Goal: Information Seeking & Learning: Find specific fact

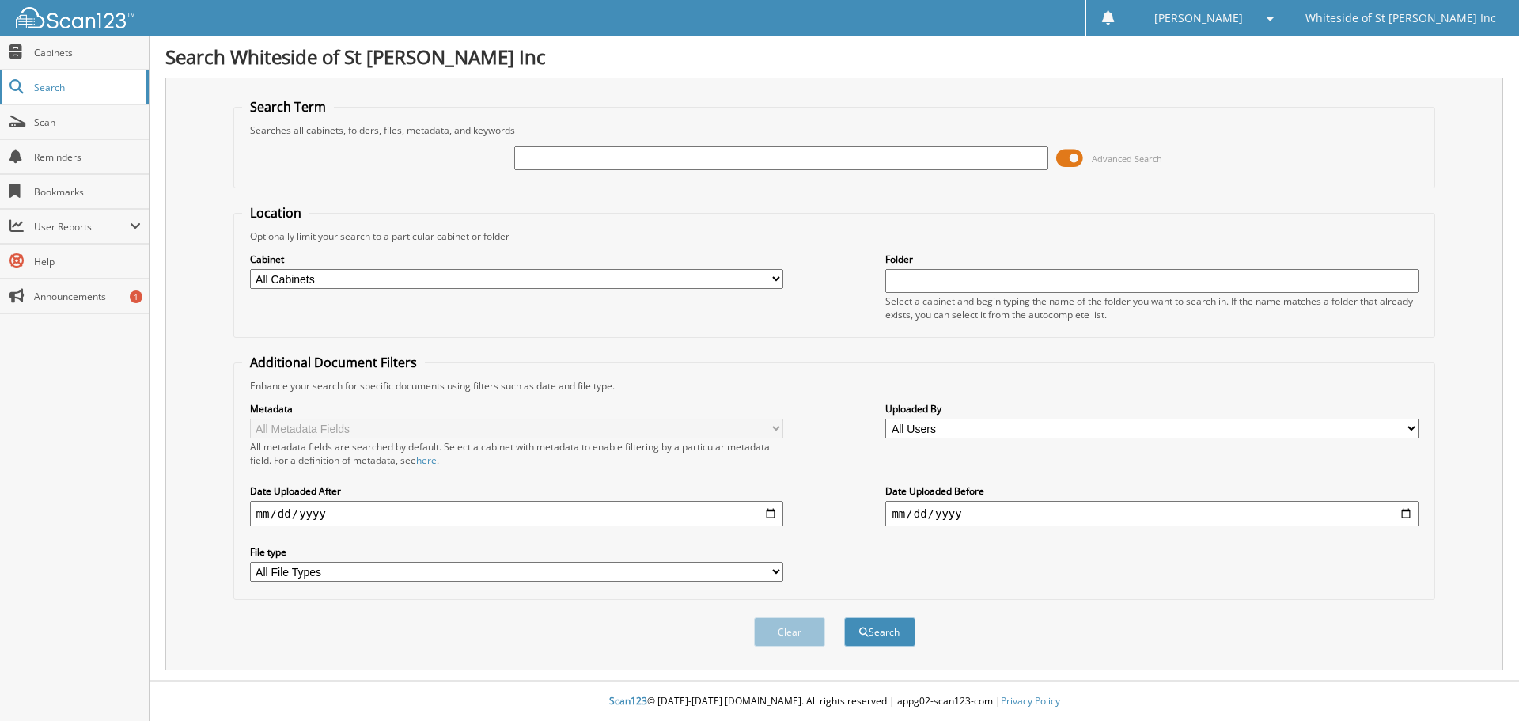
click at [44, 88] on span "Search" at bounding box center [86, 87] width 104 height 13
click at [50, 49] on span "Cabinets" at bounding box center [87, 52] width 107 height 13
click at [597, 164] on input "text" at bounding box center [780, 158] width 533 height 24
type input "rusmeisels"
click at [844, 617] on button "Search" at bounding box center [879, 631] width 71 height 29
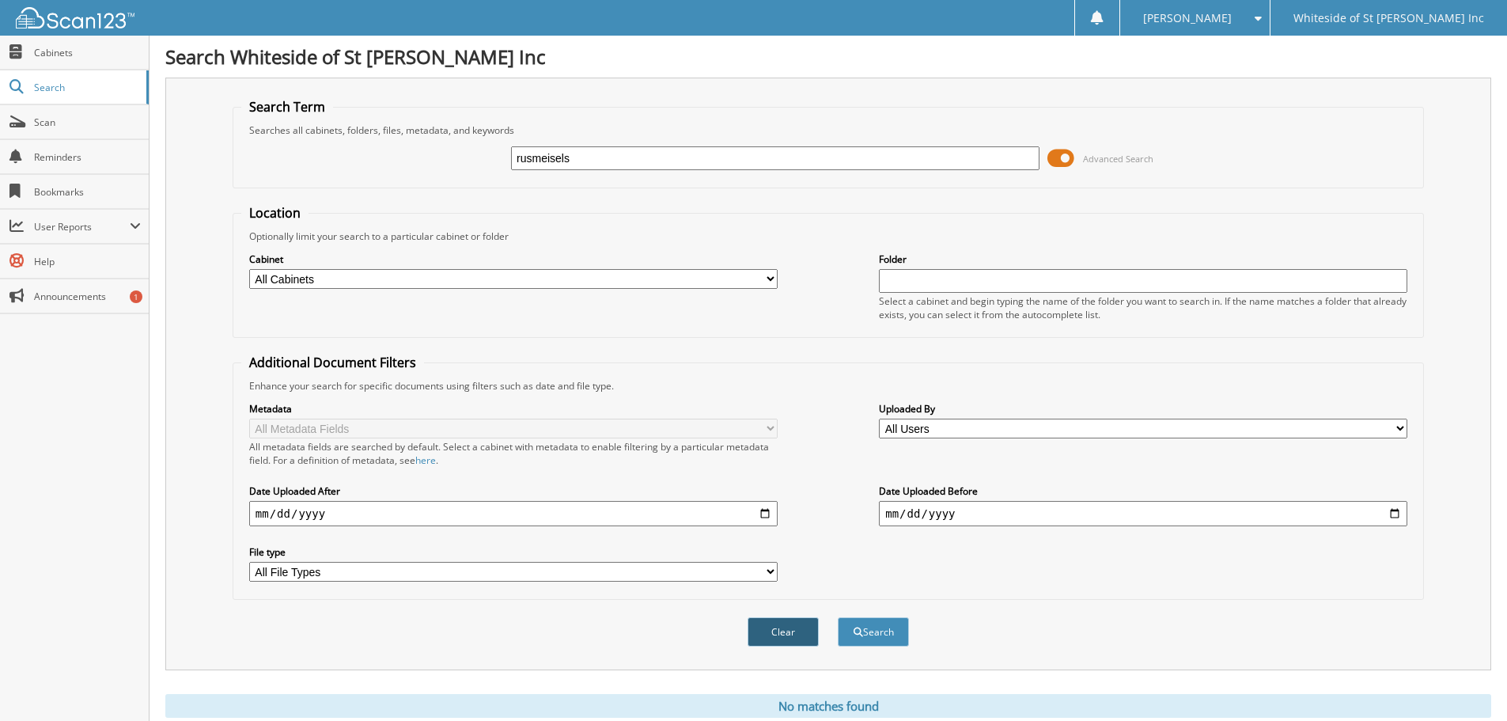
click at [782, 635] on button "Clear" at bounding box center [783, 631] width 71 height 29
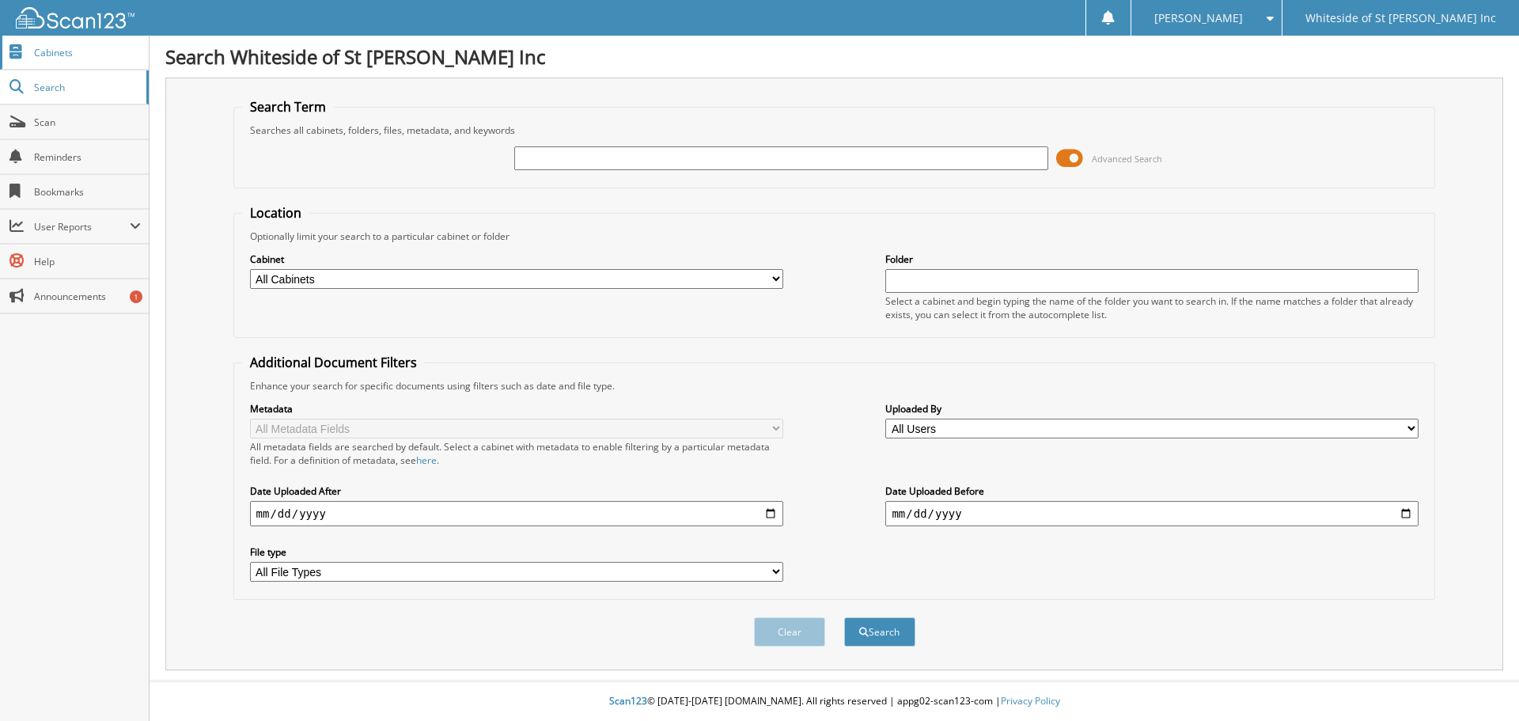
click at [40, 48] on span "Cabinets" at bounding box center [87, 52] width 107 height 13
type input "rusmisels"
click at [844, 617] on button "Search" at bounding box center [879, 631] width 71 height 29
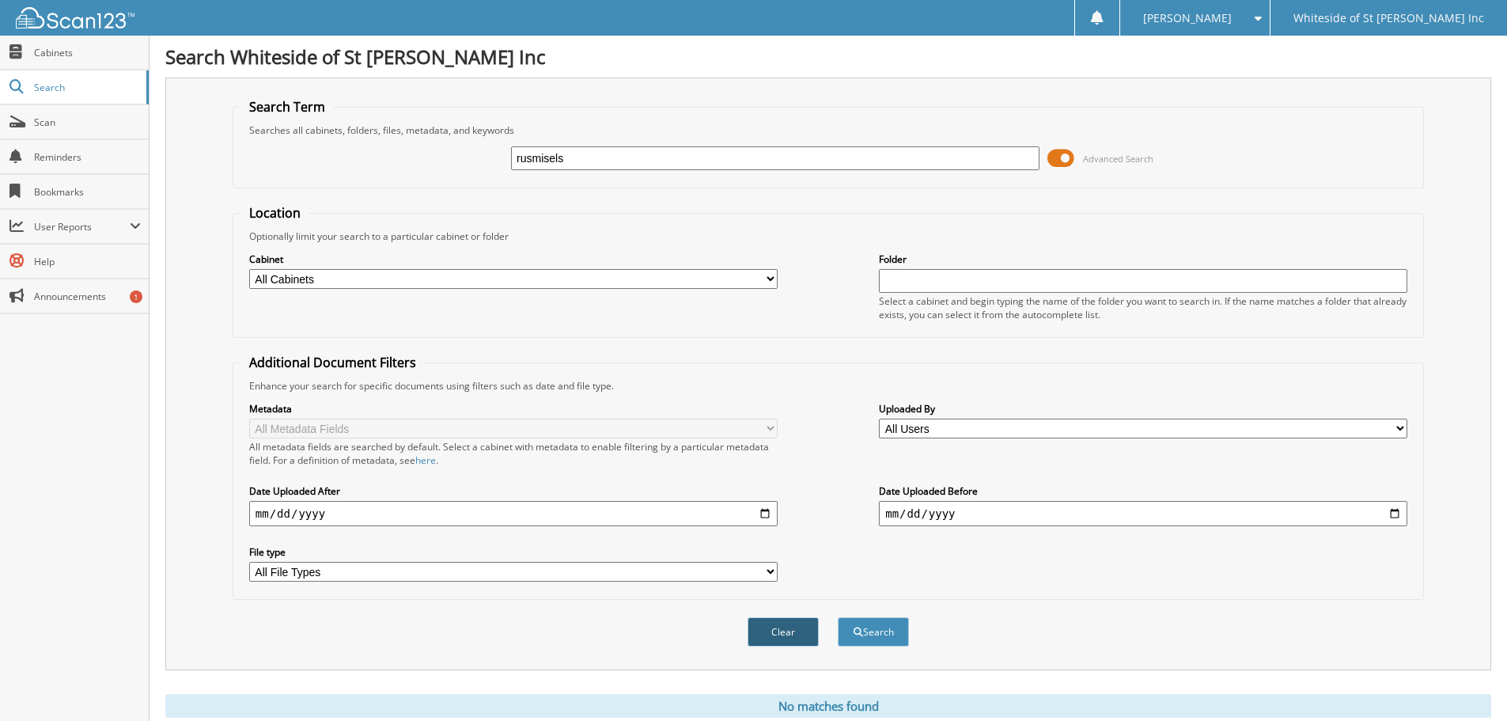
click at [790, 632] on button "Clear" at bounding box center [783, 631] width 71 height 29
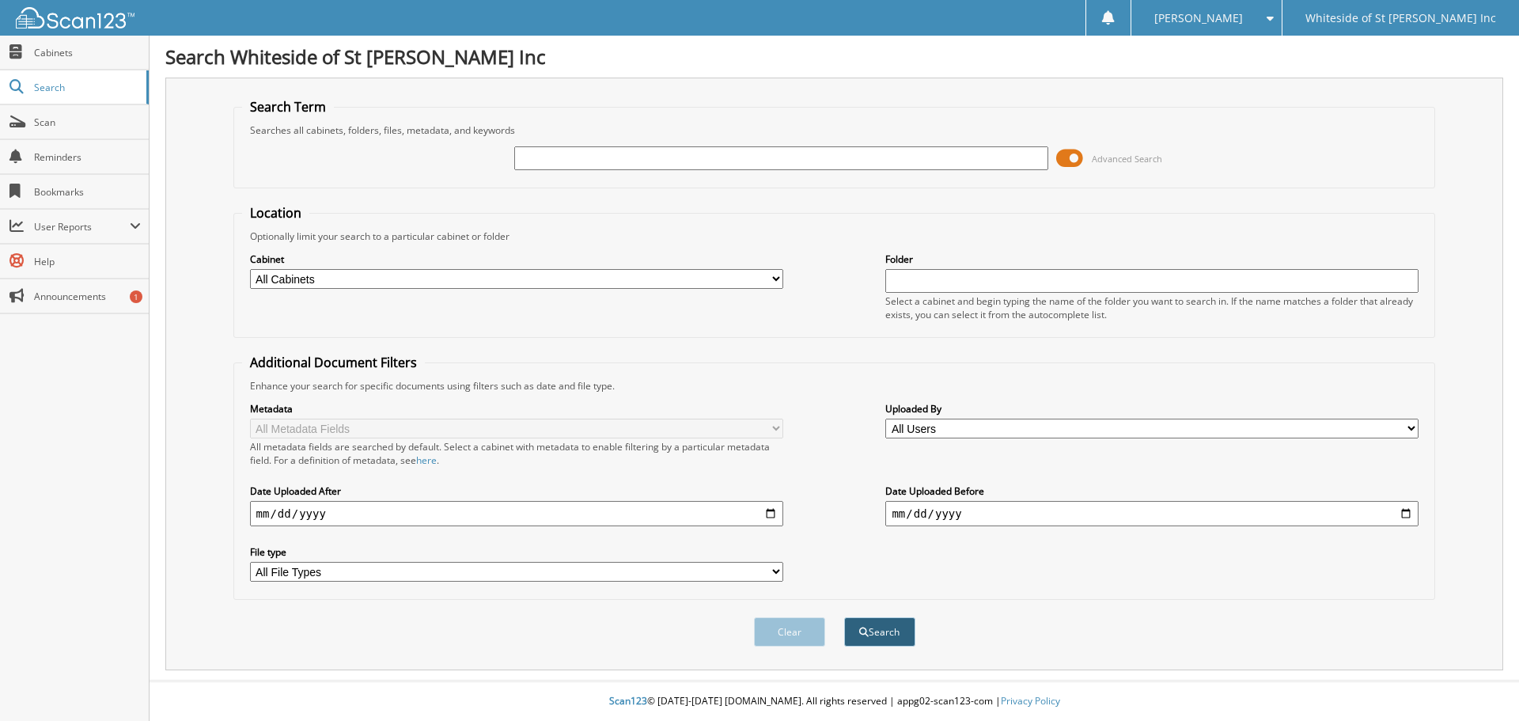
click at [901, 631] on button "Search" at bounding box center [879, 631] width 71 height 29
click at [51, 55] on span "Cabinets" at bounding box center [87, 52] width 107 height 13
drag, startPoint x: 1074, startPoint y: 155, endPoint x: 1060, endPoint y: 159, distance: 14.8
click at [1060, 159] on span at bounding box center [1069, 158] width 27 height 24
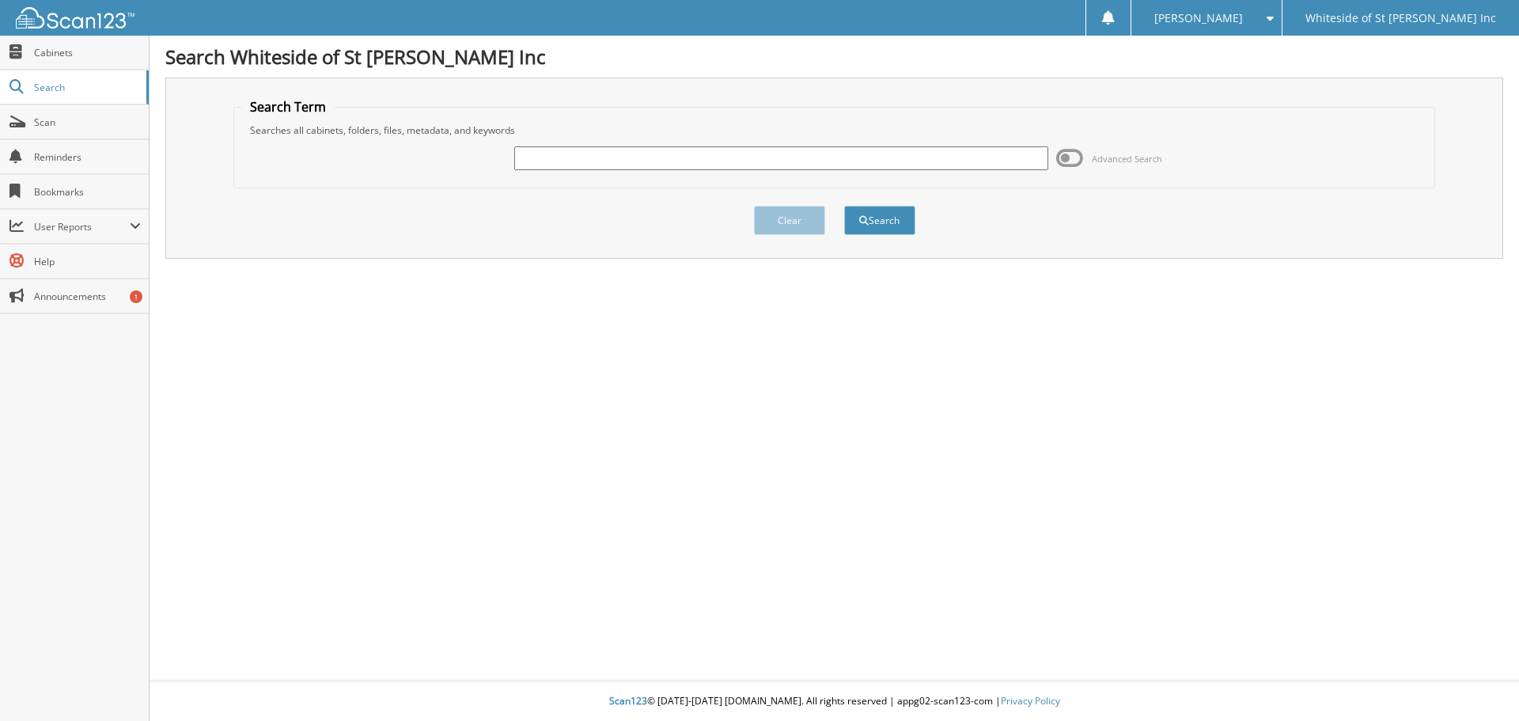
click at [602, 166] on input "text" at bounding box center [780, 158] width 533 height 24
type input "rusmisels"
click at [844, 206] on button "Search" at bounding box center [879, 220] width 71 height 29
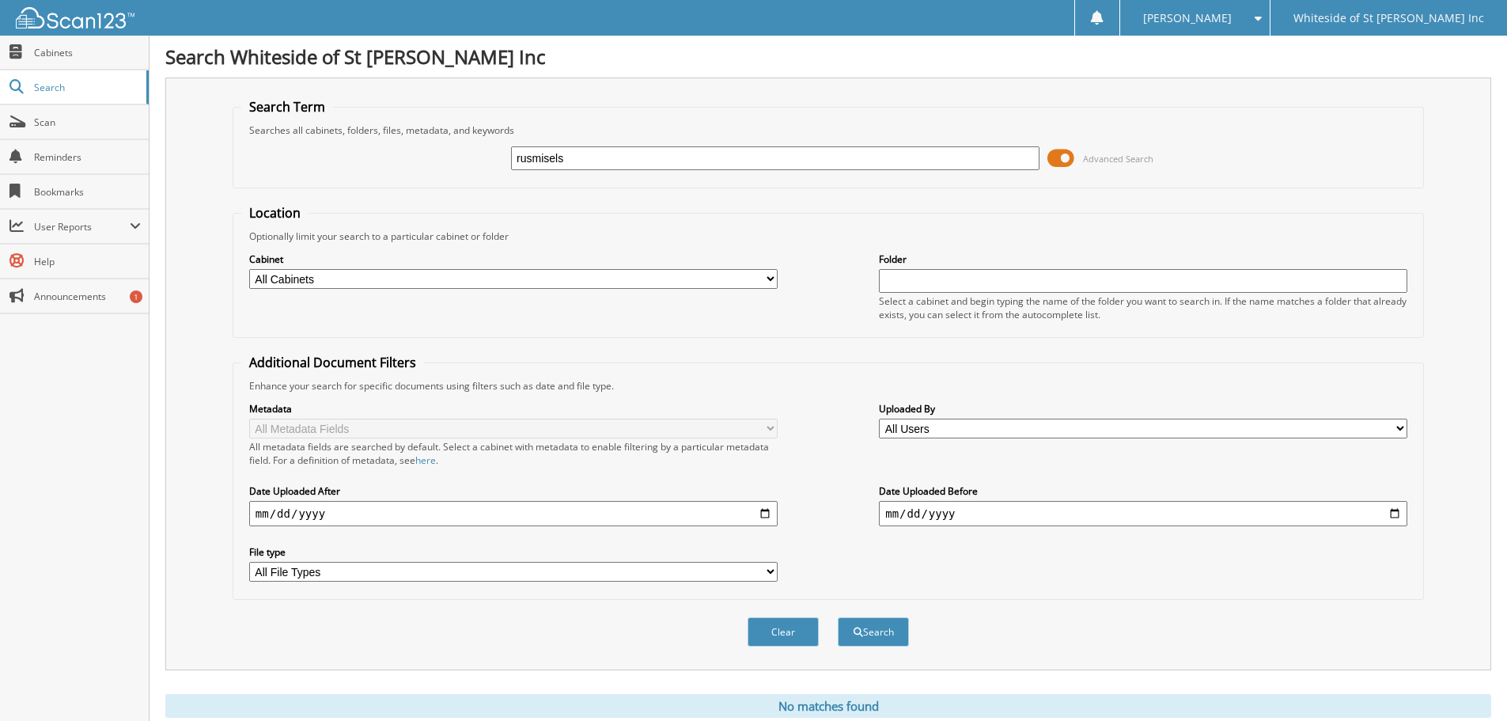
click at [580, 160] on input "rusmisels" at bounding box center [775, 158] width 529 height 24
type input "[PERSON_NAME]"s"
click at [838, 617] on button "Search" at bounding box center [873, 631] width 71 height 29
click at [65, 55] on span "Cabinets" at bounding box center [87, 52] width 107 height 13
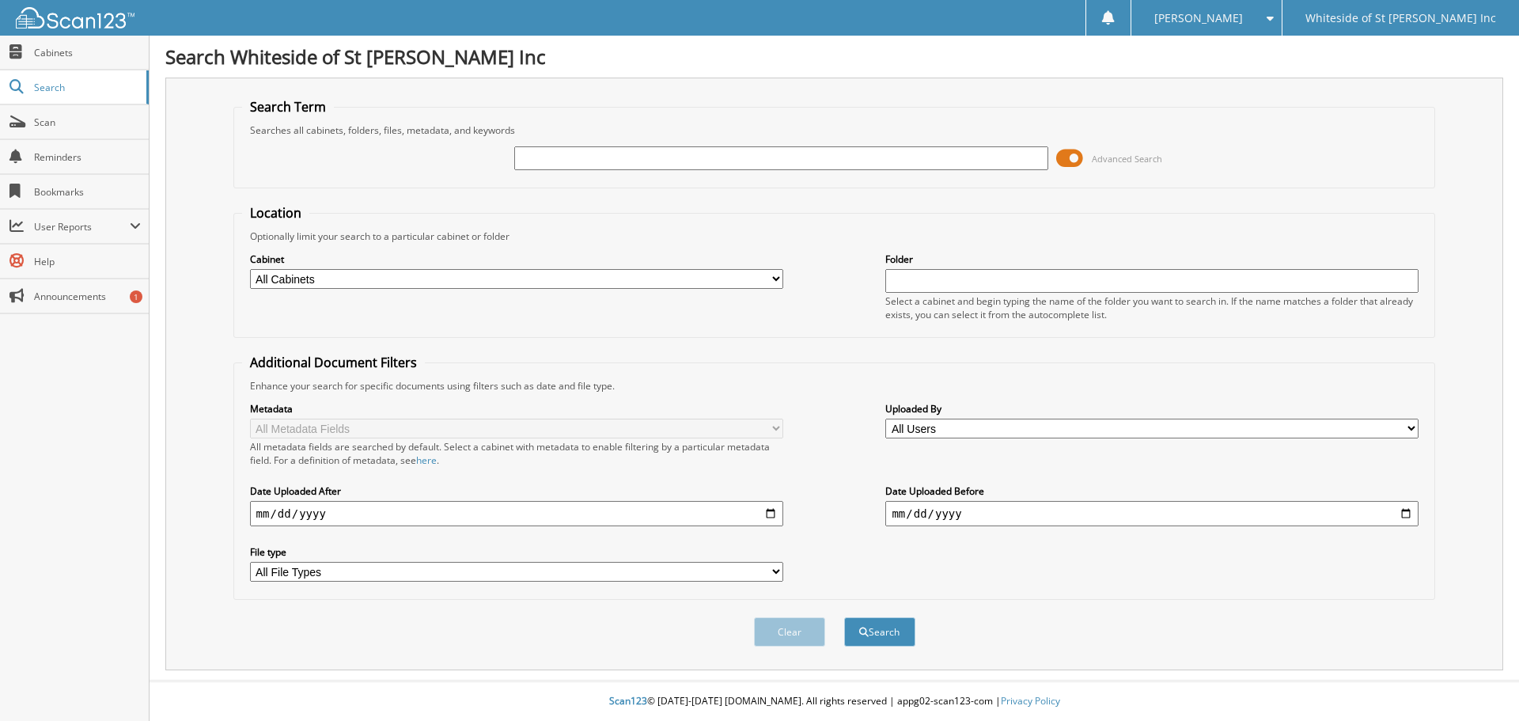
click at [562, 153] on input "text" at bounding box center [780, 158] width 533 height 24
type input "rusmisel's garage"
click at [844, 617] on button "Search" at bounding box center [879, 631] width 71 height 29
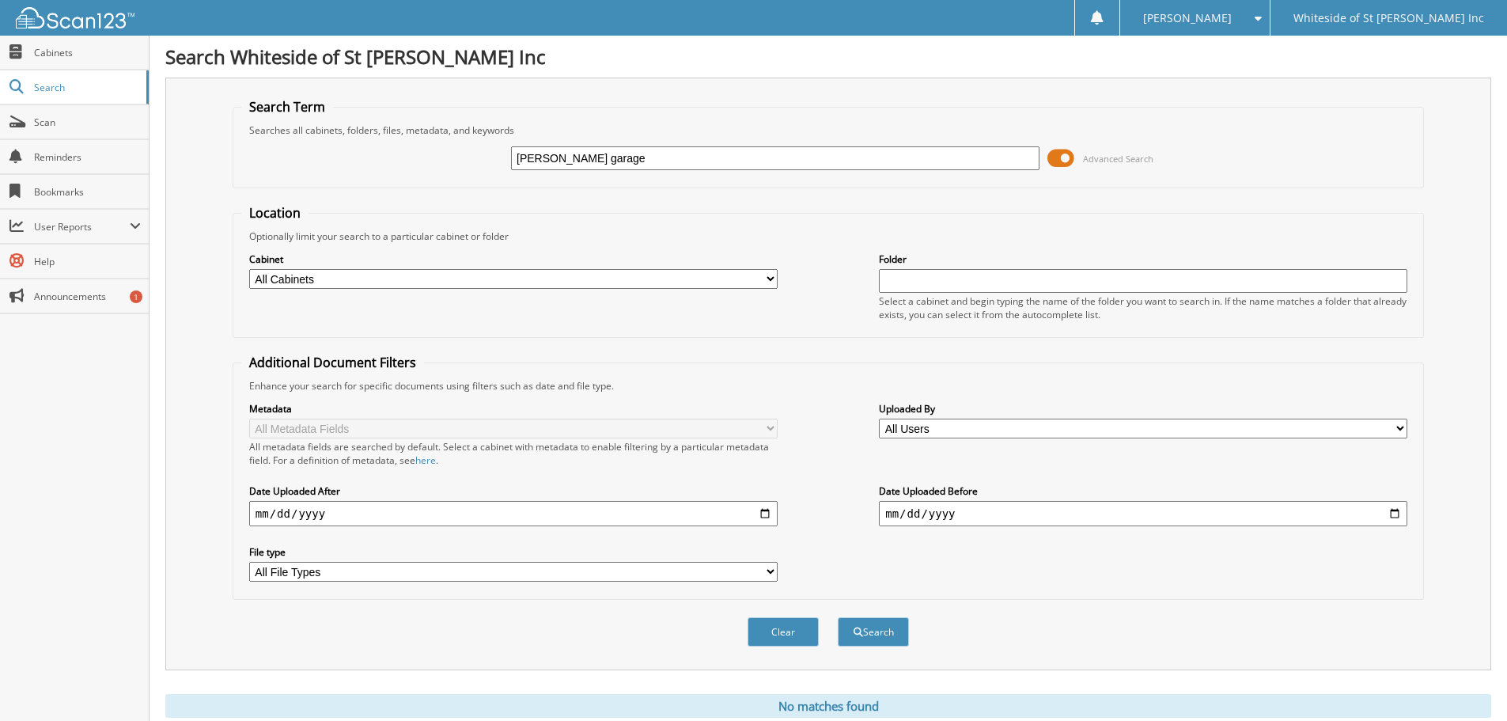
drag, startPoint x: 1065, startPoint y: 158, endPoint x: 1043, endPoint y: 162, distance: 22.5
click at [1043, 162] on div "rusmisel's garage Advanced Search" at bounding box center [828, 158] width 1174 height 43
click at [20, 52] on span at bounding box center [16, 52] width 15 height 14
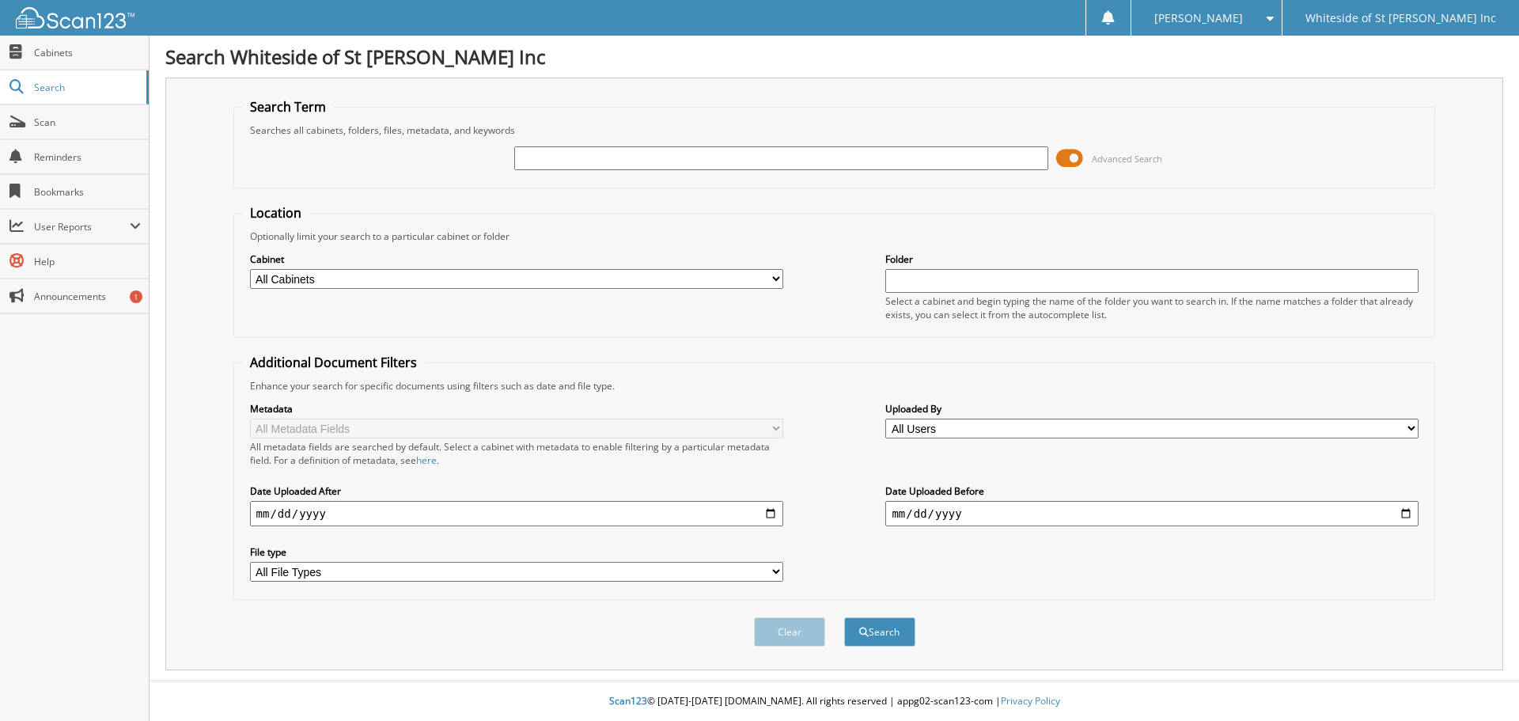
click at [559, 164] on input "text" at bounding box center [780, 158] width 533 height 24
type input "barnesville"
click at [878, 628] on button "Search" at bounding box center [879, 631] width 71 height 29
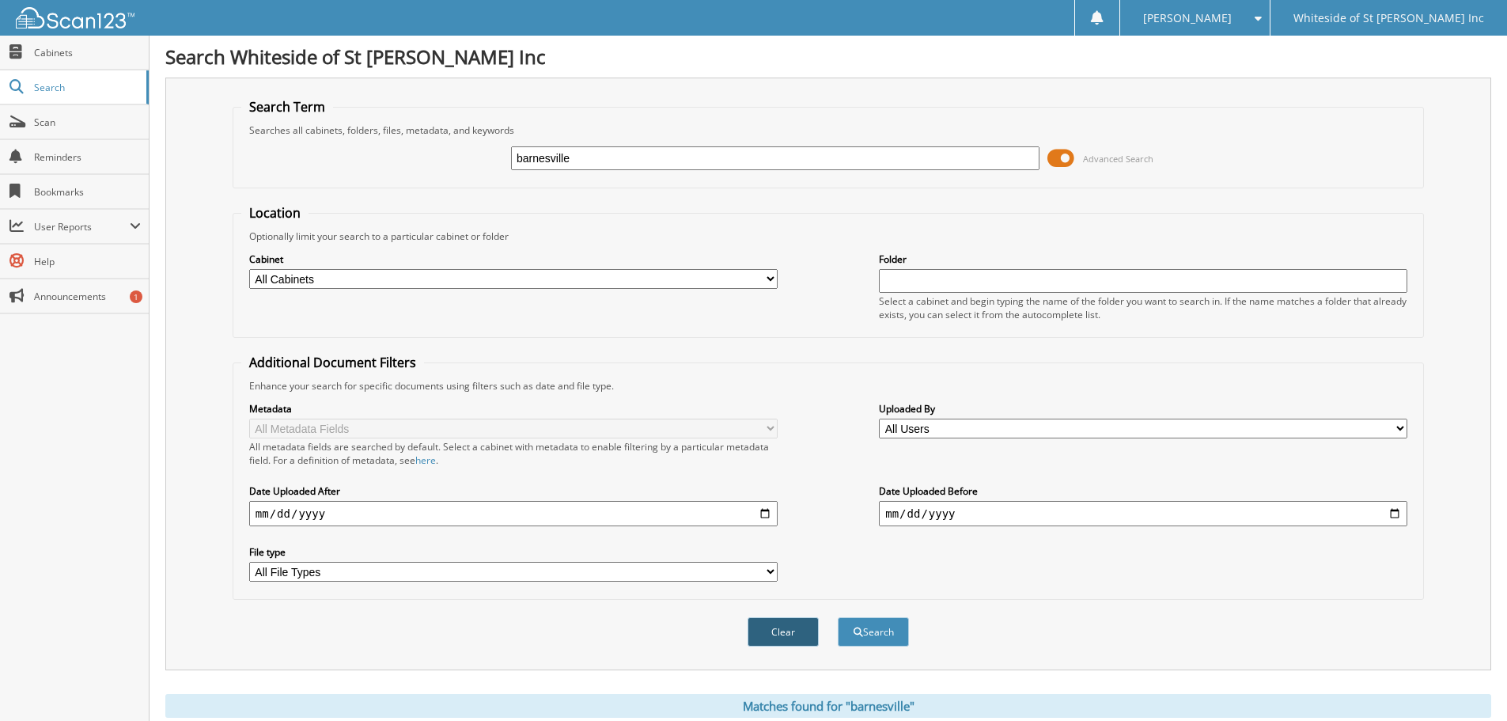
click at [791, 641] on button "Clear" at bounding box center [783, 631] width 71 height 29
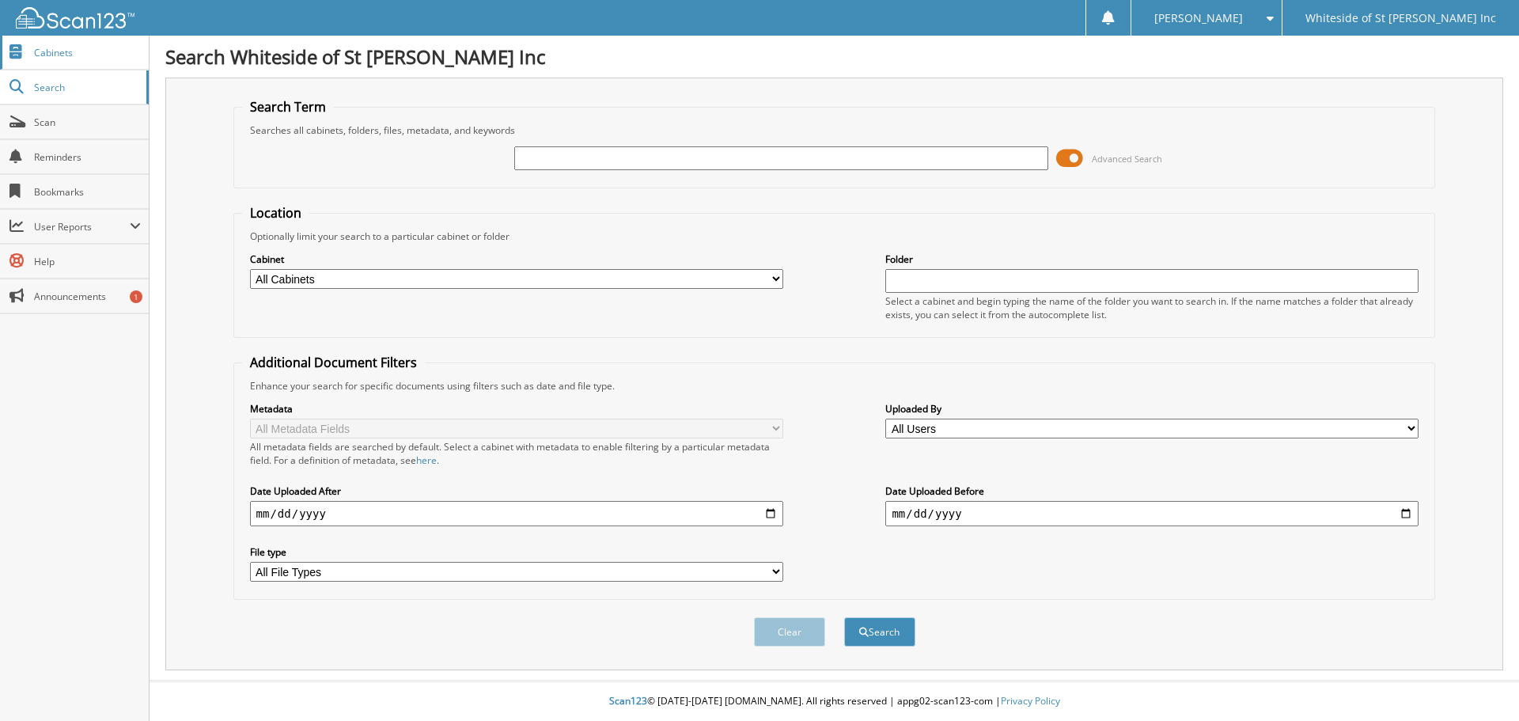
click at [50, 53] on span "Cabinets" at bounding box center [87, 52] width 107 height 13
drag, startPoint x: 1072, startPoint y: 159, endPoint x: 1057, endPoint y: 164, distance: 15.8
click at [1057, 164] on span at bounding box center [1069, 158] width 27 height 24
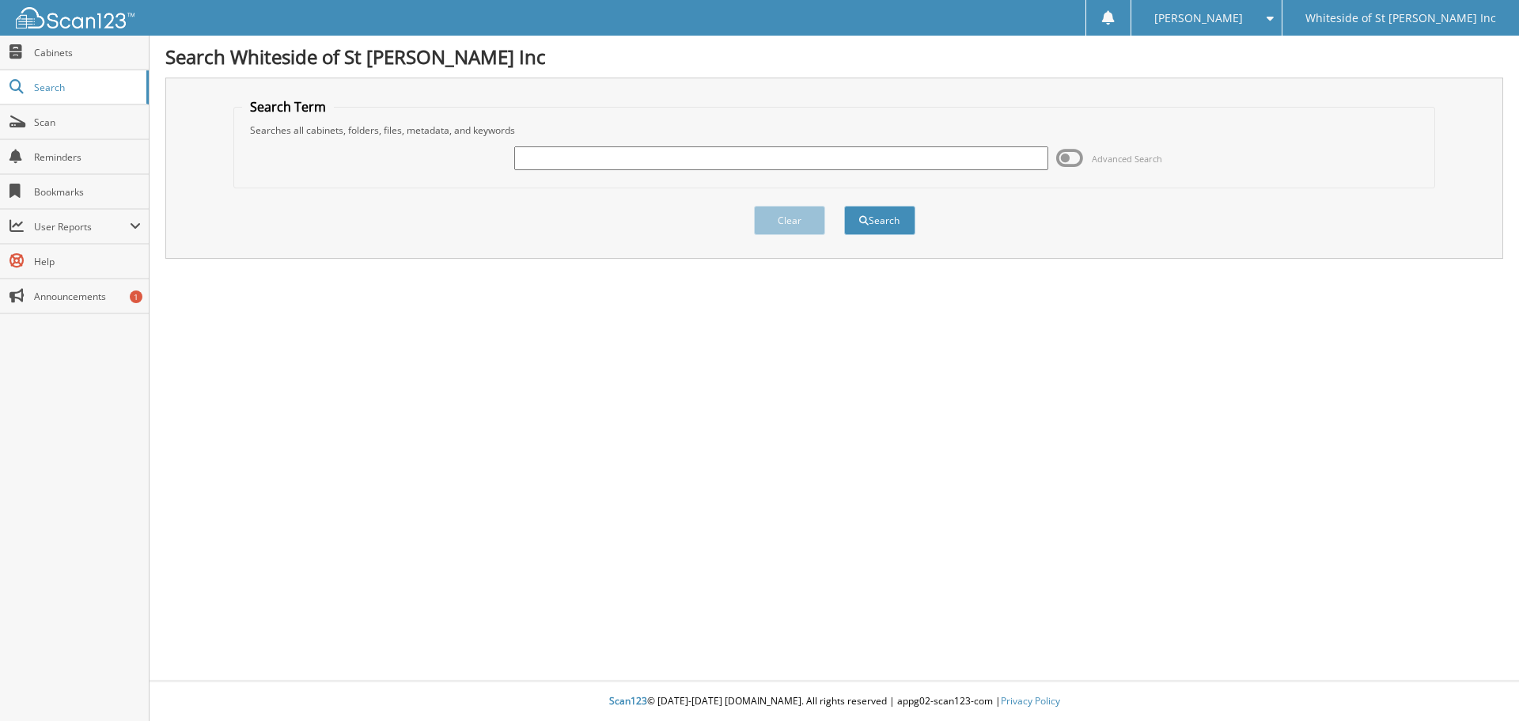
click at [597, 156] on input "text" at bounding box center [780, 158] width 533 height 24
type input "[PERSON_NAME]"
click at [878, 218] on button "Search" at bounding box center [879, 220] width 71 height 29
